Goal: Task Accomplishment & Management: Complete application form

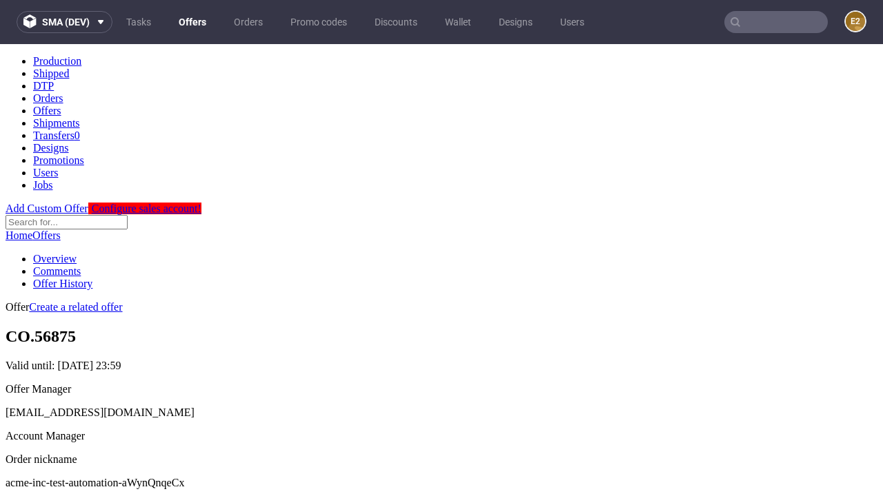
scroll to position [470, 0]
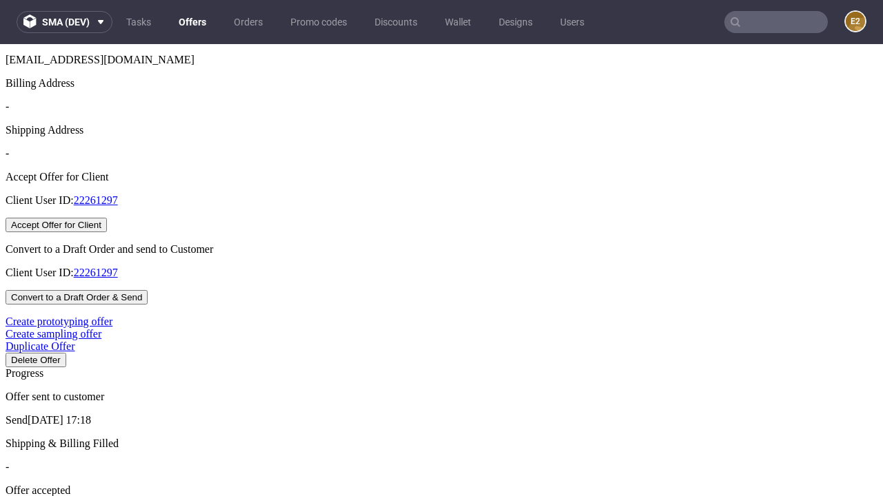
click at [107, 232] on button "Accept Offer for Client" at bounding box center [56, 225] width 101 height 14
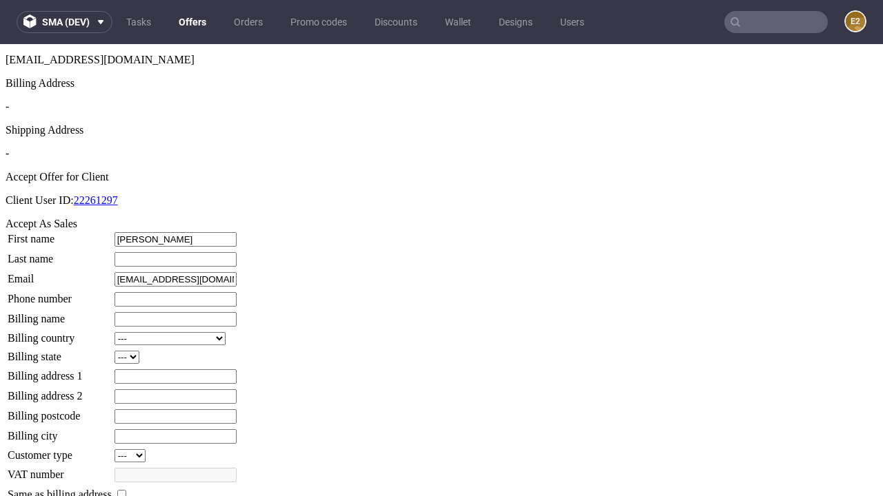
type input "Darrin"
type input "McDermott"
type input "1509813888"
type input "Kaycee49"
select select "13"
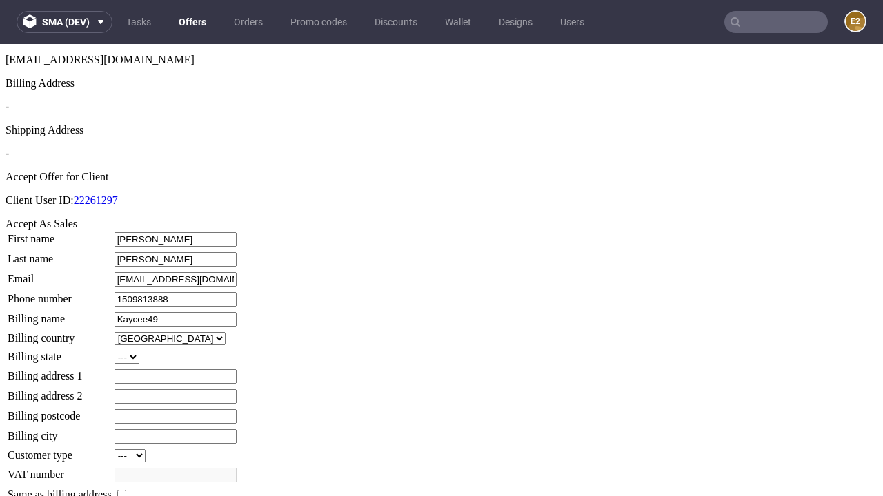
select select "132"
type input "Kaycee49"
type input "79 Green Brow"
type input "HU1 8MN"
type input "Larkinridge"
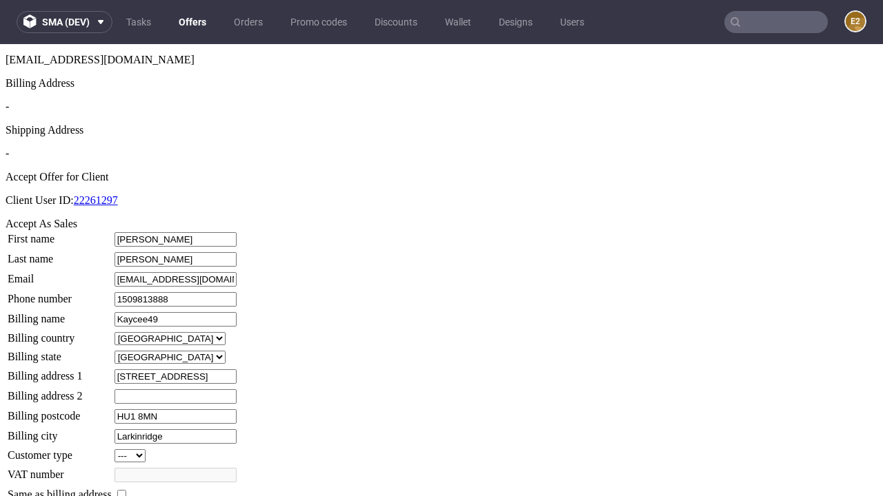
click at [126, 490] on input "checkbox" at bounding box center [121, 494] width 9 height 9
checkbox input "true"
type input "Kaycee49"
select select "13"
type input "79 Green Brow"
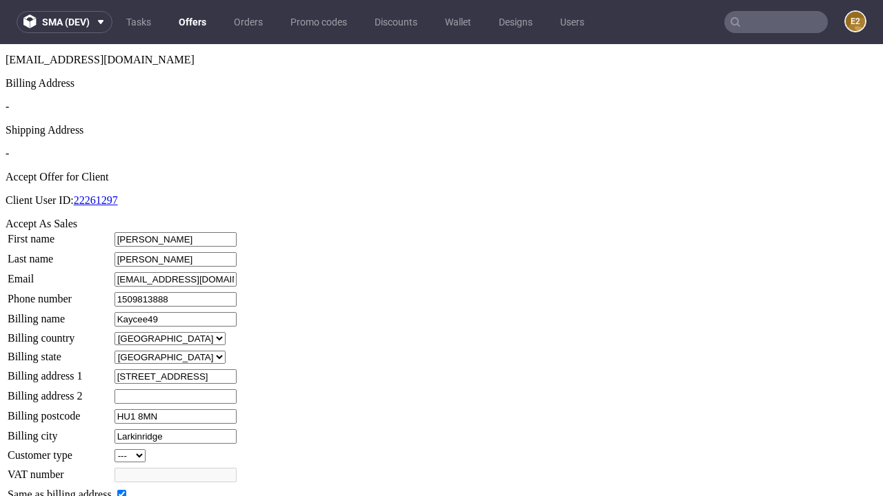
type input "HU1 8MN"
type input "Larkinridge"
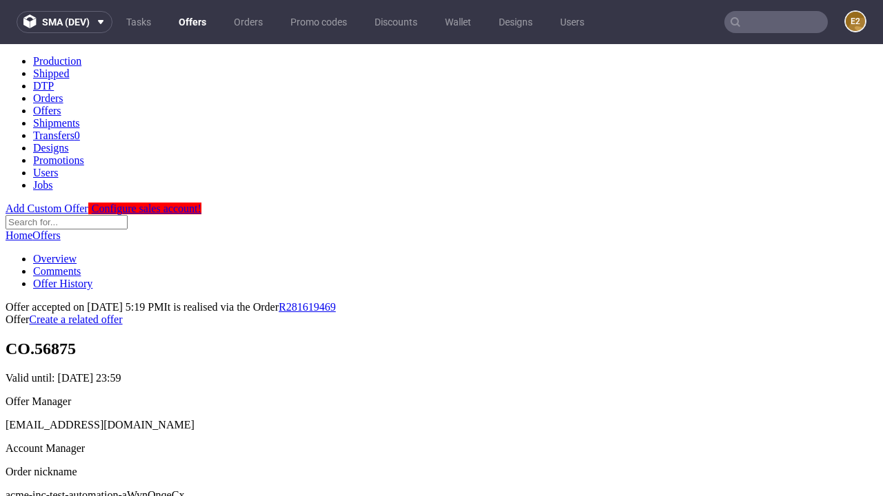
scroll to position [0, 0]
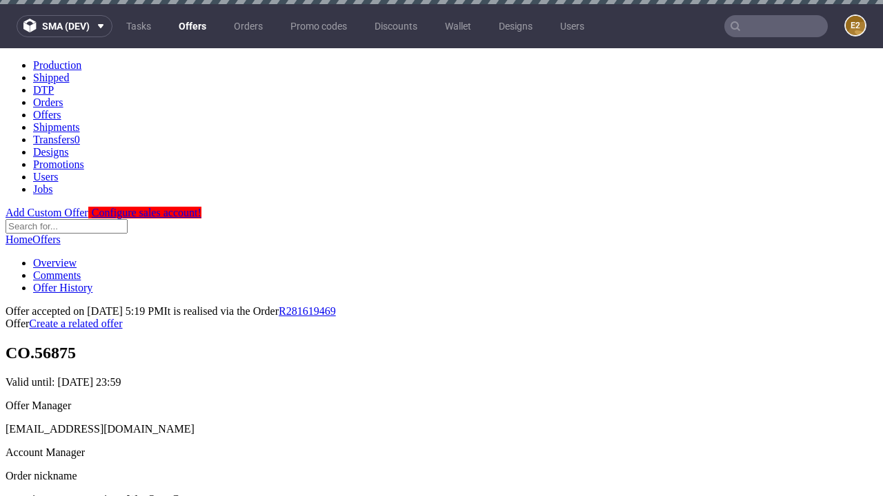
type input "[DATE]"
select select "12214305"
type input "In progress..."
